Goal: Transaction & Acquisition: Purchase product/service

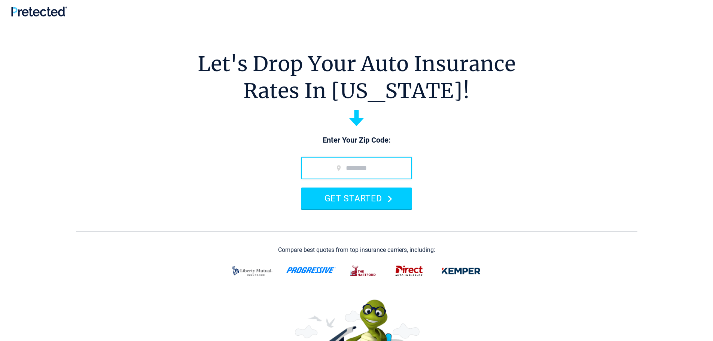
click at [362, 169] on input "zip code" at bounding box center [356, 168] width 110 height 22
type input "*****"
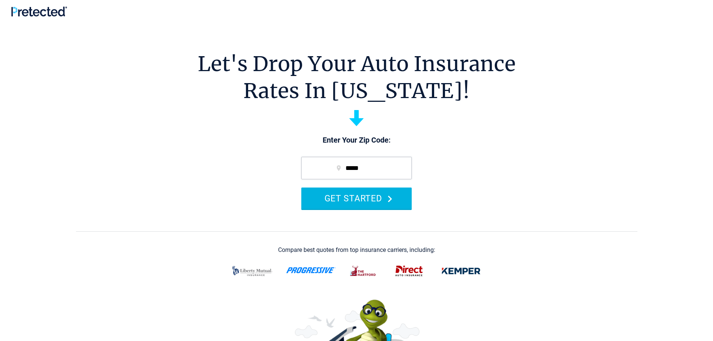
click at [353, 197] on button "GET STARTED" at bounding box center [356, 198] width 110 height 21
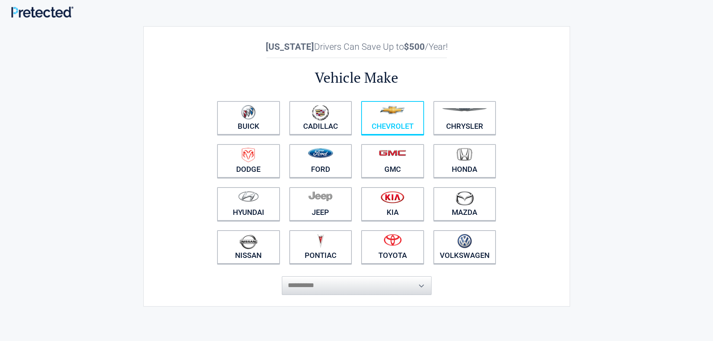
click at [388, 126] on link "Chevrolet" at bounding box center [392, 118] width 63 height 34
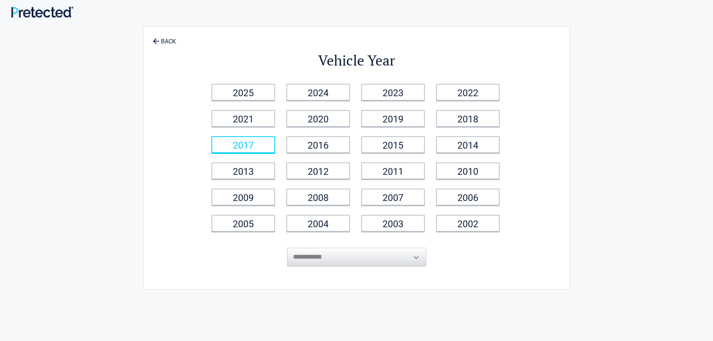
click at [247, 144] on link "2017" at bounding box center [244, 144] width 64 height 17
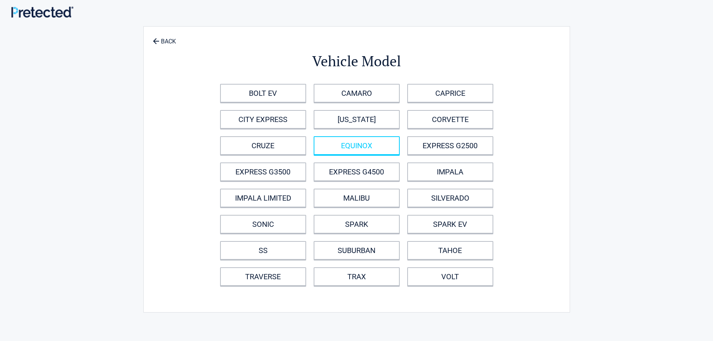
click at [350, 150] on link "EQUINOX" at bounding box center [357, 145] width 86 height 19
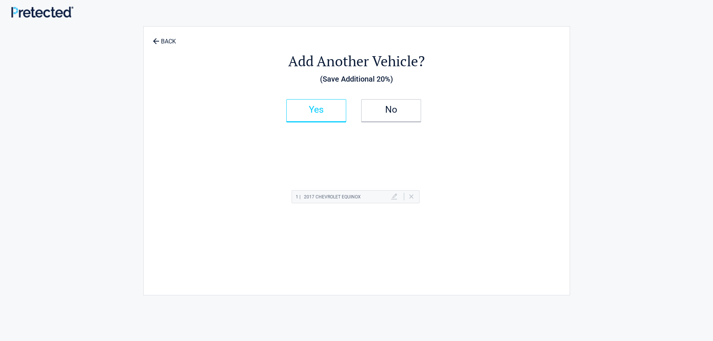
click at [338, 112] on h2 "Yes" at bounding box center [316, 109] width 44 height 5
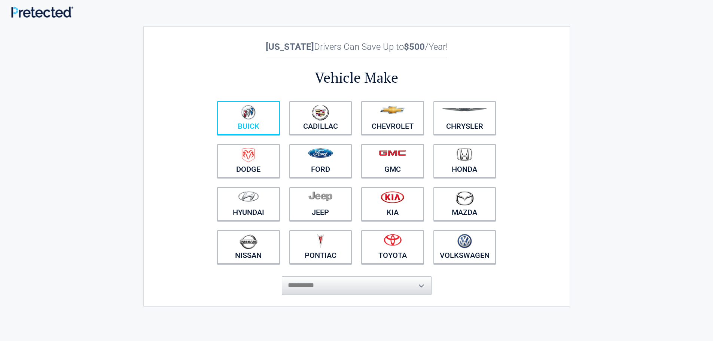
click at [274, 112] on figure at bounding box center [249, 113] width 54 height 17
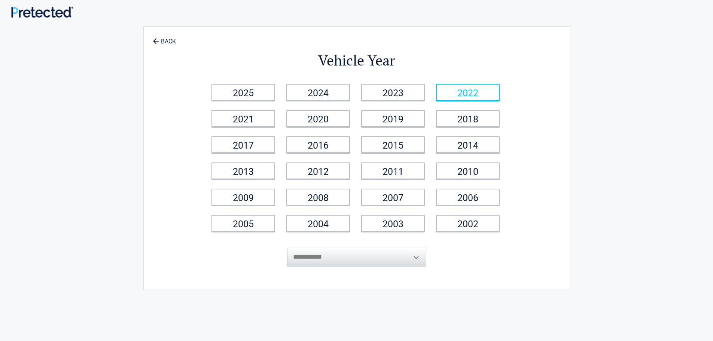
click at [478, 93] on link "2022" at bounding box center [468, 92] width 64 height 17
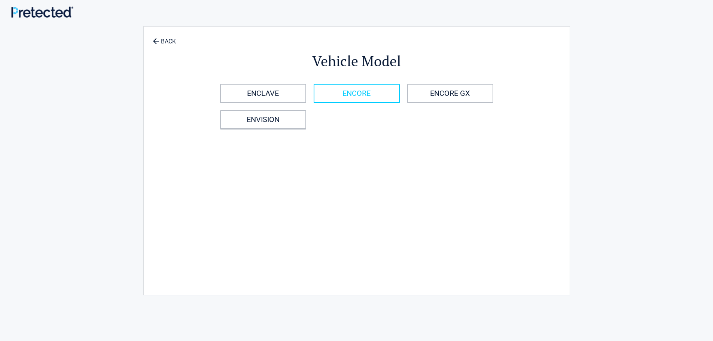
click at [364, 98] on link "ENCORE" at bounding box center [357, 93] width 86 height 19
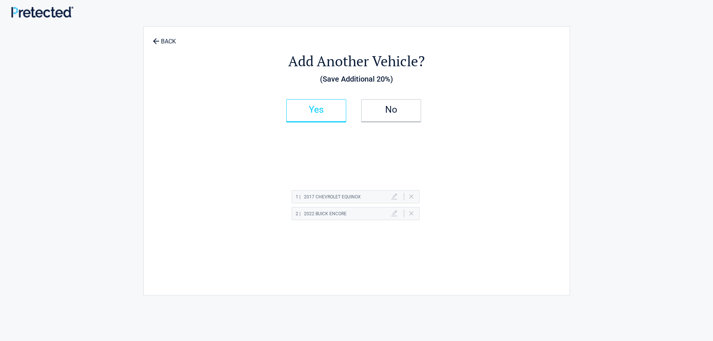
click at [321, 107] on h2 "Yes" at bounding box center [316, 109] width 44 height 5
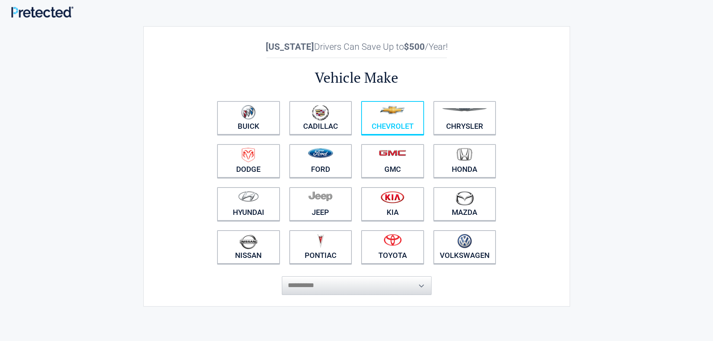
click at [399, 126] on link "Chevrolet" at bounding box center [392, 118] width 63 height 34
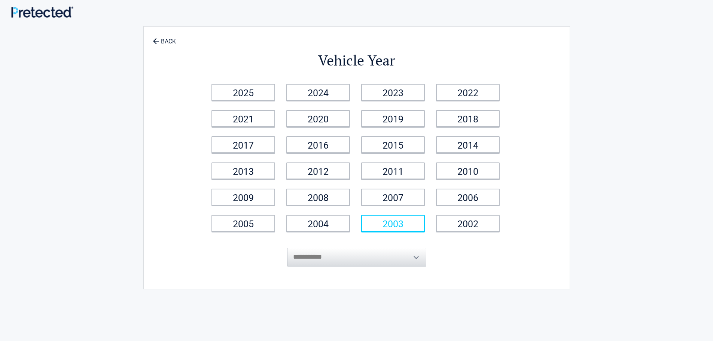
click at [403, 225] on link "2003" at bounding box center [393, 223] width 64 height 17
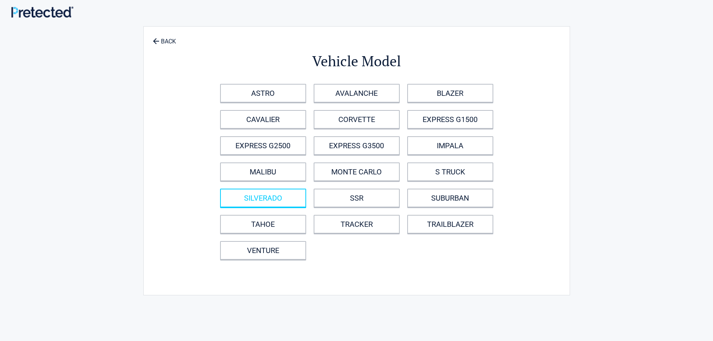
click at [271, 194] on link "SILVERADO" at bounding box center [263, 198] width 86 height 19
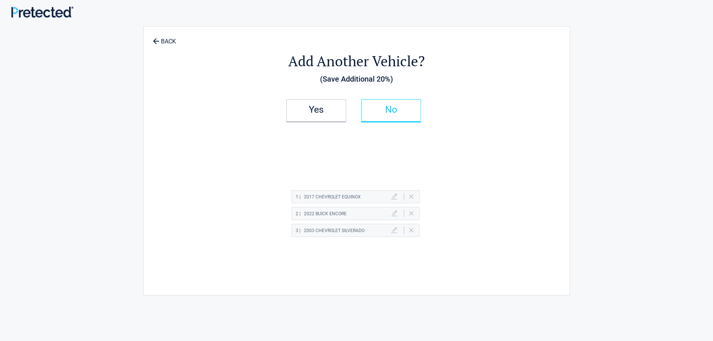
click at [399, 110] on h2 "No" at bounding box center [391, 109] width 44 height 5
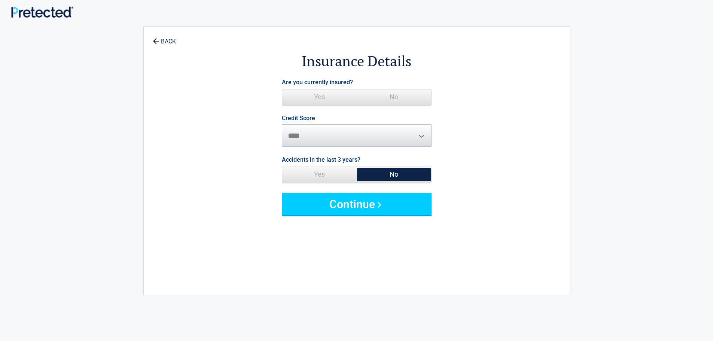
click at [324, 97] on span "Yes" at bounding box center [319, 96] width 75 height 15
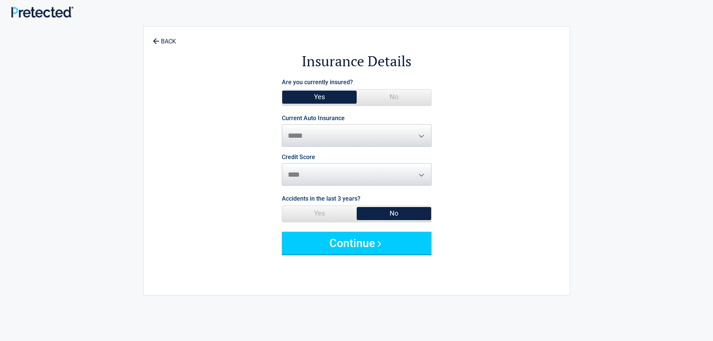
click at [420, 136] on span "**********" at bounding box center [357, 130] width 150 height 31
click at [393, 212] on span "No" at bounding box center [394, 213] width 75 height 15
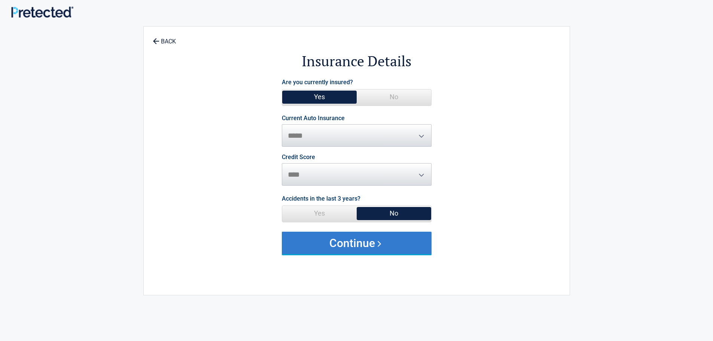
click at [353, 242] on button "Continue" at bounding box center [357, 243] width 150 height 22
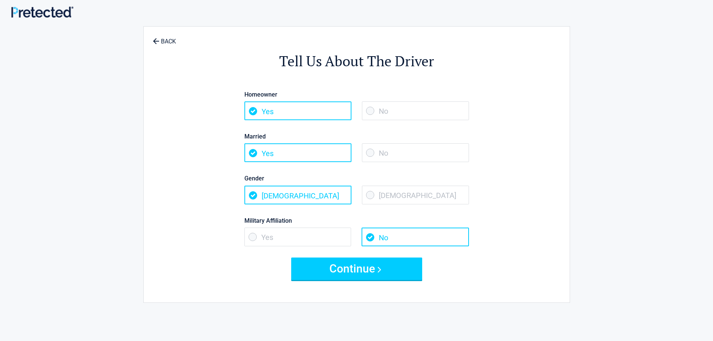
click at [368, 194] on span "Female" at bounding box center [415, 195] width 107 height 19
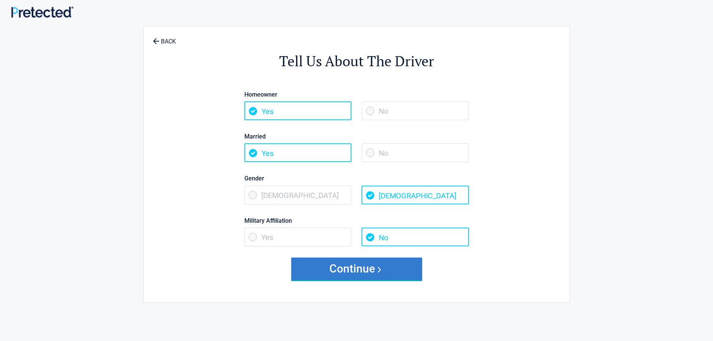
click at [338, 269] on button "Continue" at bounding box center [356, 269] width 131 height 22
